Goal: Task Accomplishment & Management: Use online tool/utility

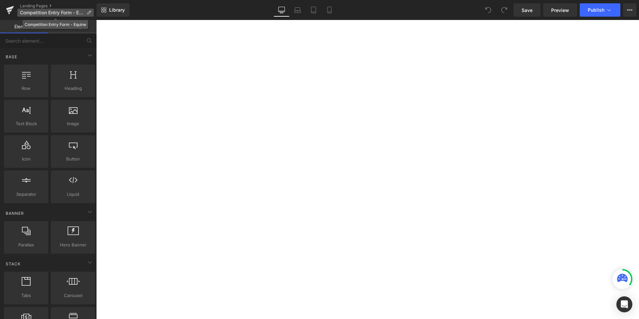
click at [79, 13] on span "Competition Entry Form - Equine" at bounding box center [52, 12] width 64 height 5
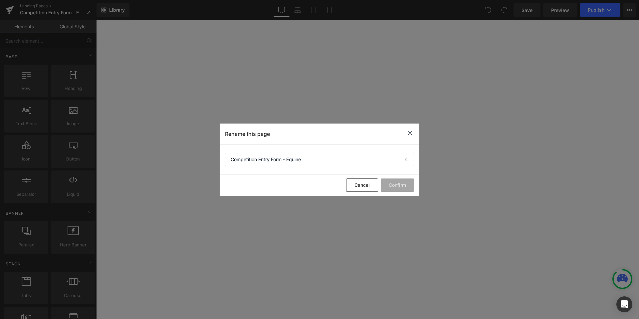
click at [407, 134] on icon at bounding box center [410, 133] width 8 height 8
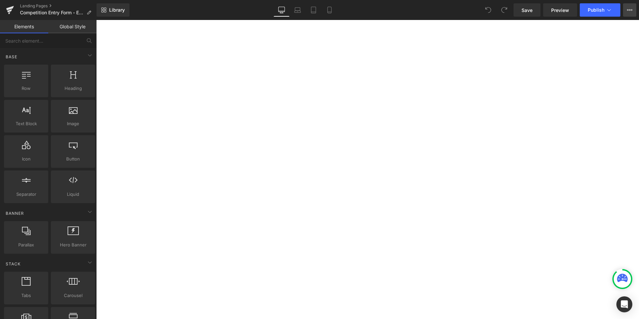
click at [630, 10] on icon at bounding box center [629, 9] width 5 height 5
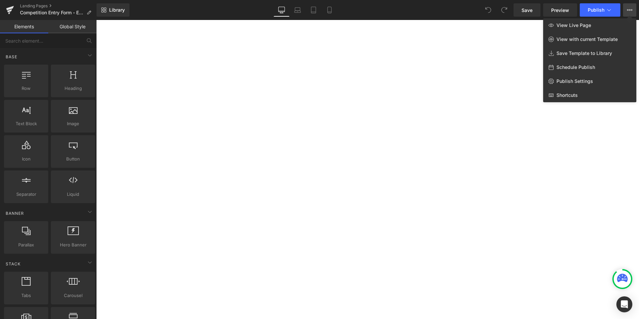
click at [69, 27] on link "Global Style" at bounding box center [72, 26] width 48 height 13
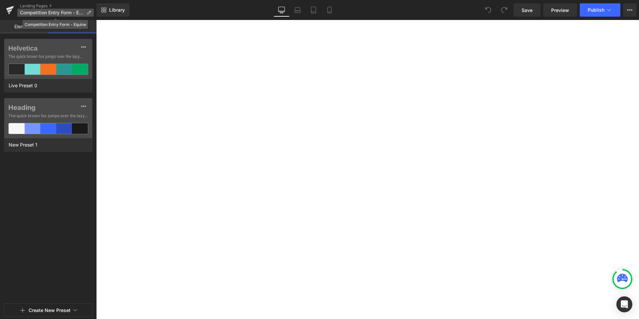
click at [78, 12] on span "Competition Entry Form - Equine" at bounding box center [52, 12] width 64 height 5
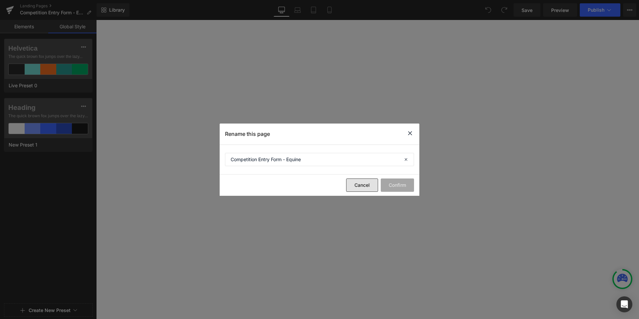
drag, startPoint x: 350, startPoint y: 188, endPoint x: 258, endPoint y: 170, distance: 93.9
click at [350, 188] on button "Cancel" at bounding box center [362, 184] width 32 height 13
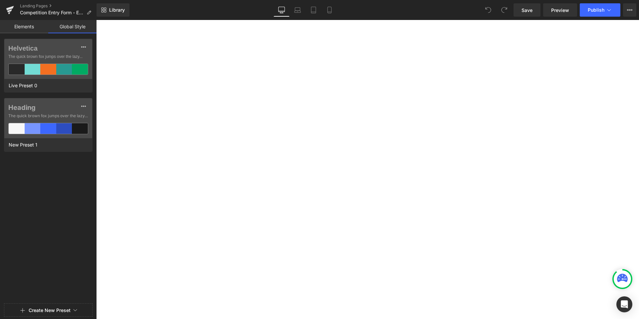
click at [20, 27] on link "Elements" at bounding box center [24, 26] width 48 height 13
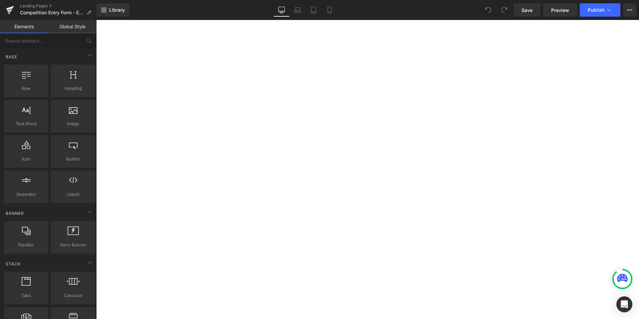
scroll to position [221, 0]
click at [623, 280] on icon at bounding box center [622, 277] width 11 height 8
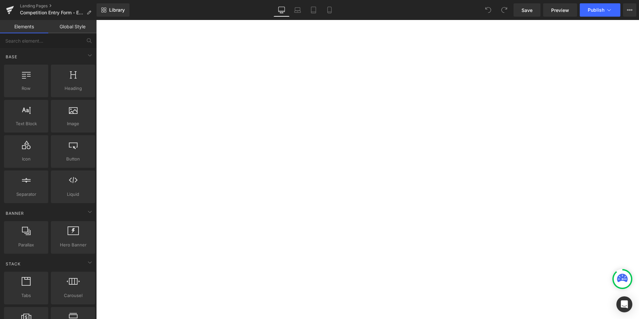
scroll to position [0, 0]
click at [558, 8] on span "Preview" at bounding box center [560, 10] width 18 height 7
